Goal: Task Accomplishment & Management: Complete application form

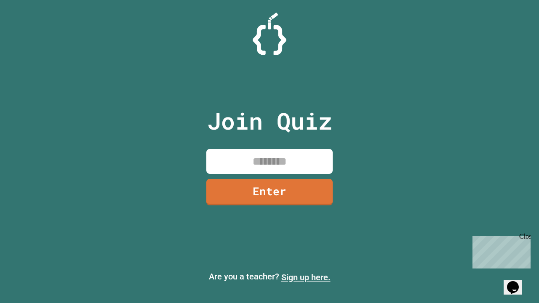
click at [306, 277] on link "Sign up here." at bounding box center [305, 277] width 49 height 10
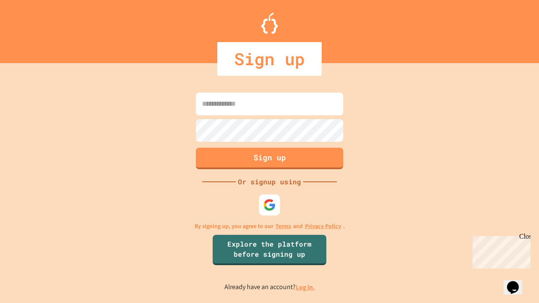
click at [306, 287] on link "Log in." at bounding box center [305, 287] width 19 height 9
